Goal: Information Seeking & Learning: Find specific fact

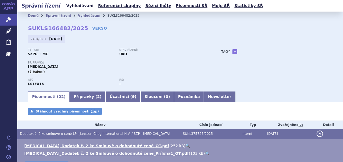
click at [70, 6] on link "Vyhledávání" at bounding box center [80, 5] width 30 height 7
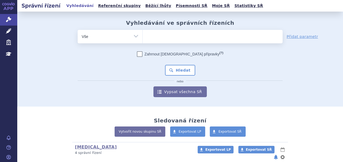
drag, startPoint x: 0, startPoint y: 0, endPoint x: 172, endPoint y: 38, distance: 175.8
click at [172, 38] on ul at bounding box center [212, 35] width 140 height 11
click at [142, 38] on select at bounding box center [142, 36] width 0 height 13
paste input "SUKLS295576/2024"
type input "SUKLS295576/2024"
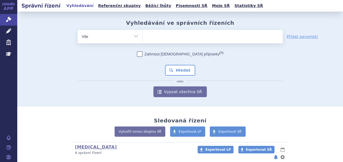
select select "SUKLS295576/2024"
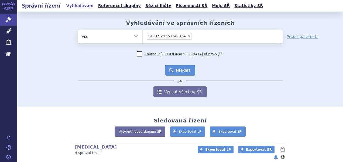
click at [176, 69] on button "Hledat" at bounding box center [180, 70] width 30 height 11
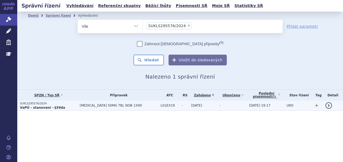
click at [55, 106] on strong "VaPÚ - stanovení - §39da" at bounding box center [42, 108] width 45 height 4
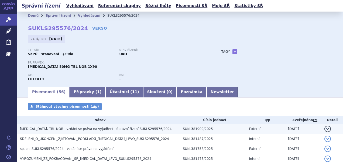
scroll to position [27, 0]
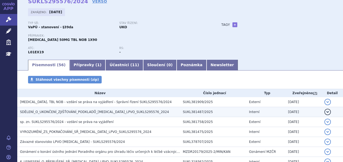
click at [77, 109] on h3 "SDĚLENÍ_O_UKONČENÍ_ZJIŠŤOVÁNÍ_PODKLADŮ_[MEDICAL_DATA]_LPVO_SUKLS295576_2024" at bounding box center [100, 111] width 160 height 5
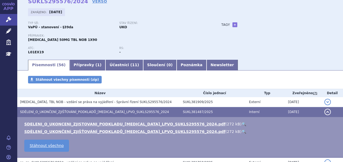
click at [241, 124] on link "🔍" at bounding box center [243, 124] width 5 height 4
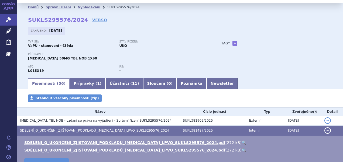
scroll to position [0, 0]
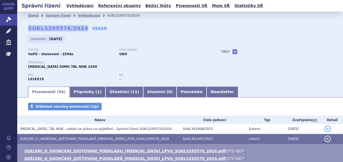
drag, startPoint x: 28, startPoint y: 26, endPoint x: 77, endPoint y: 30, distance: 49.5
click at [77, 30] on strong "SUKLS295576/2024" at bounding box center [58, 28] width 60 height 6
copy strong "SUKLS295576/2024"
